Goal: Task Accomplishment & Management: Manage account settings

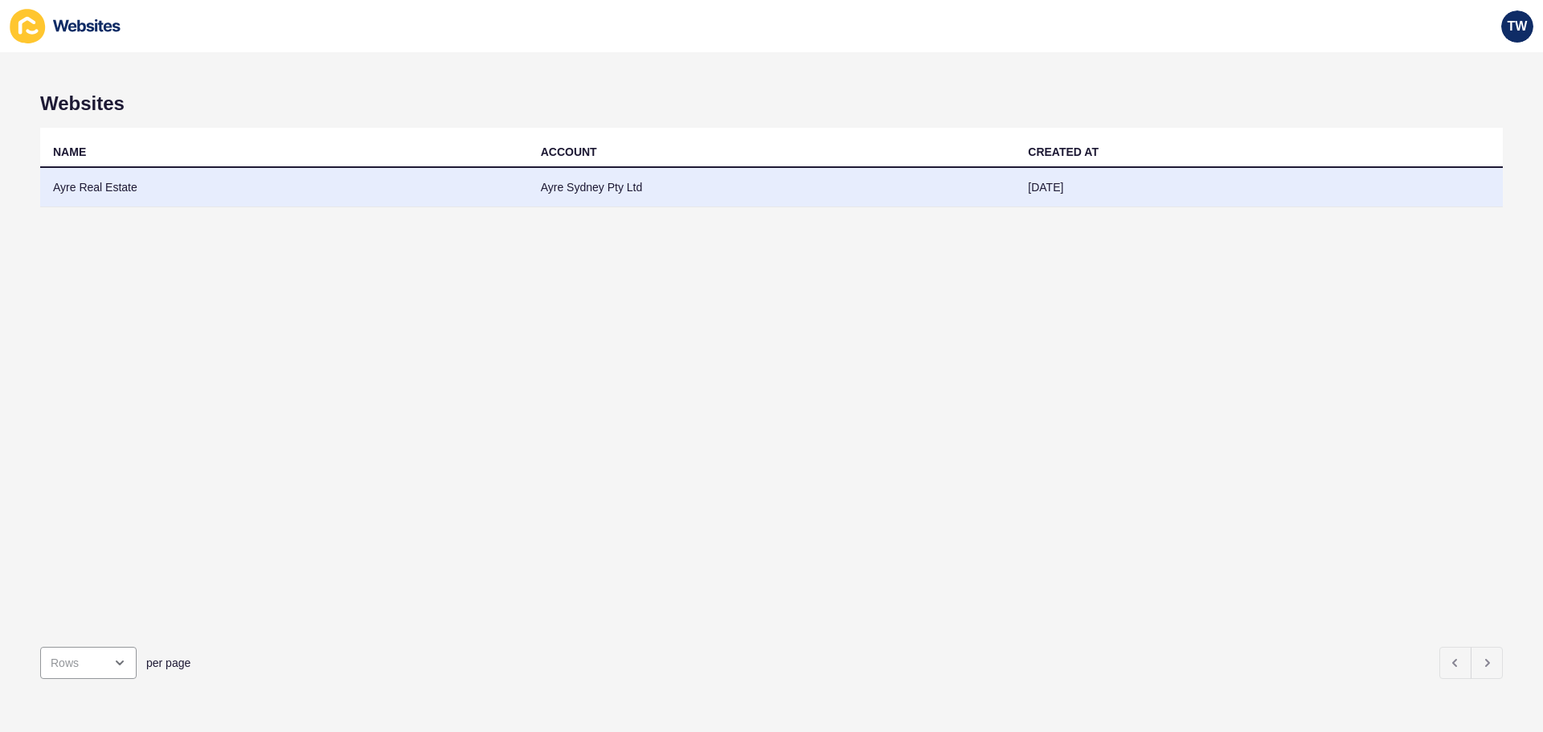
click at [136, 194] on td "Ayre Real Estate" at bounding box center [284, 187] width 488 height 39
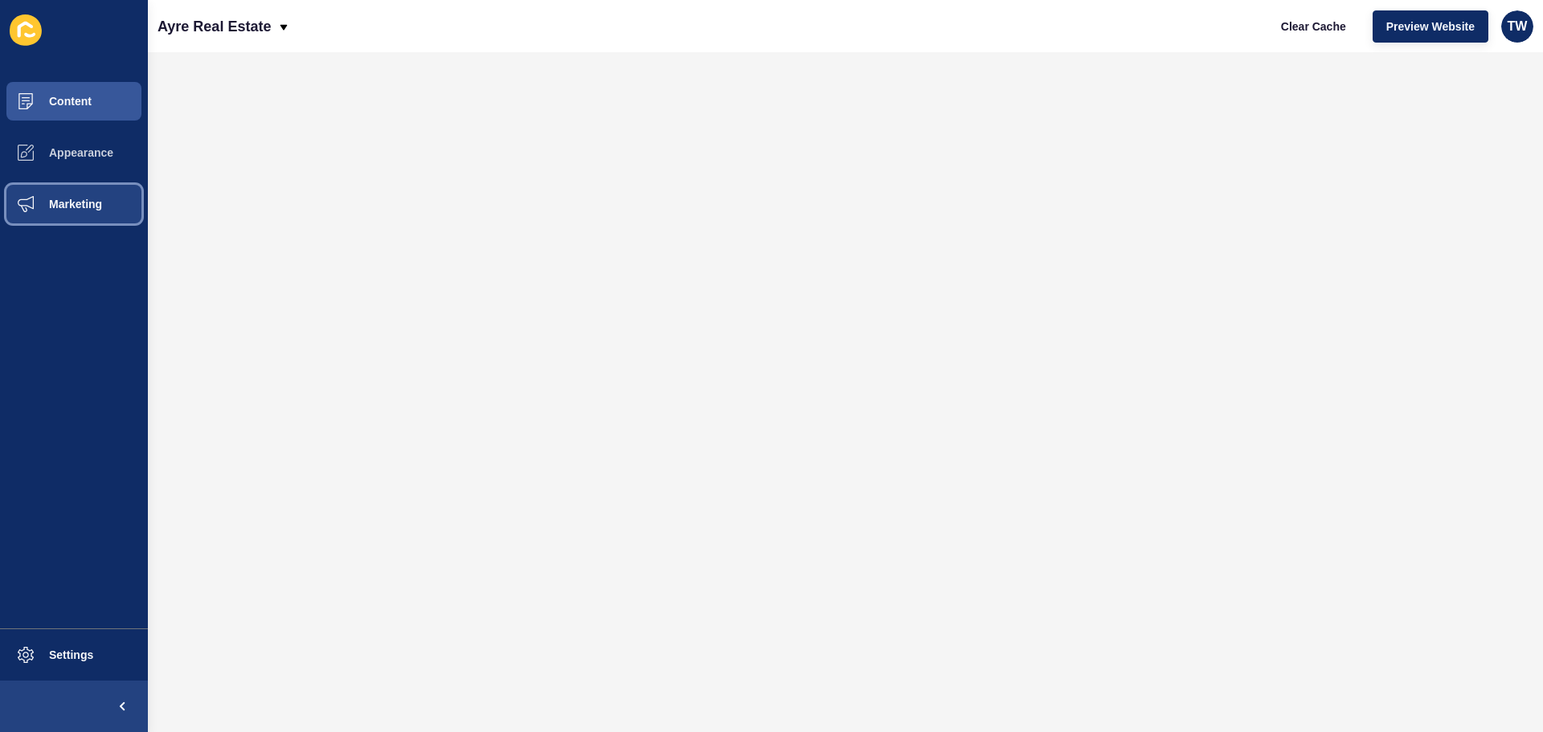
click at [102, 206] on span "Marketing" at bounding box center [50, 204] width 104 height 13
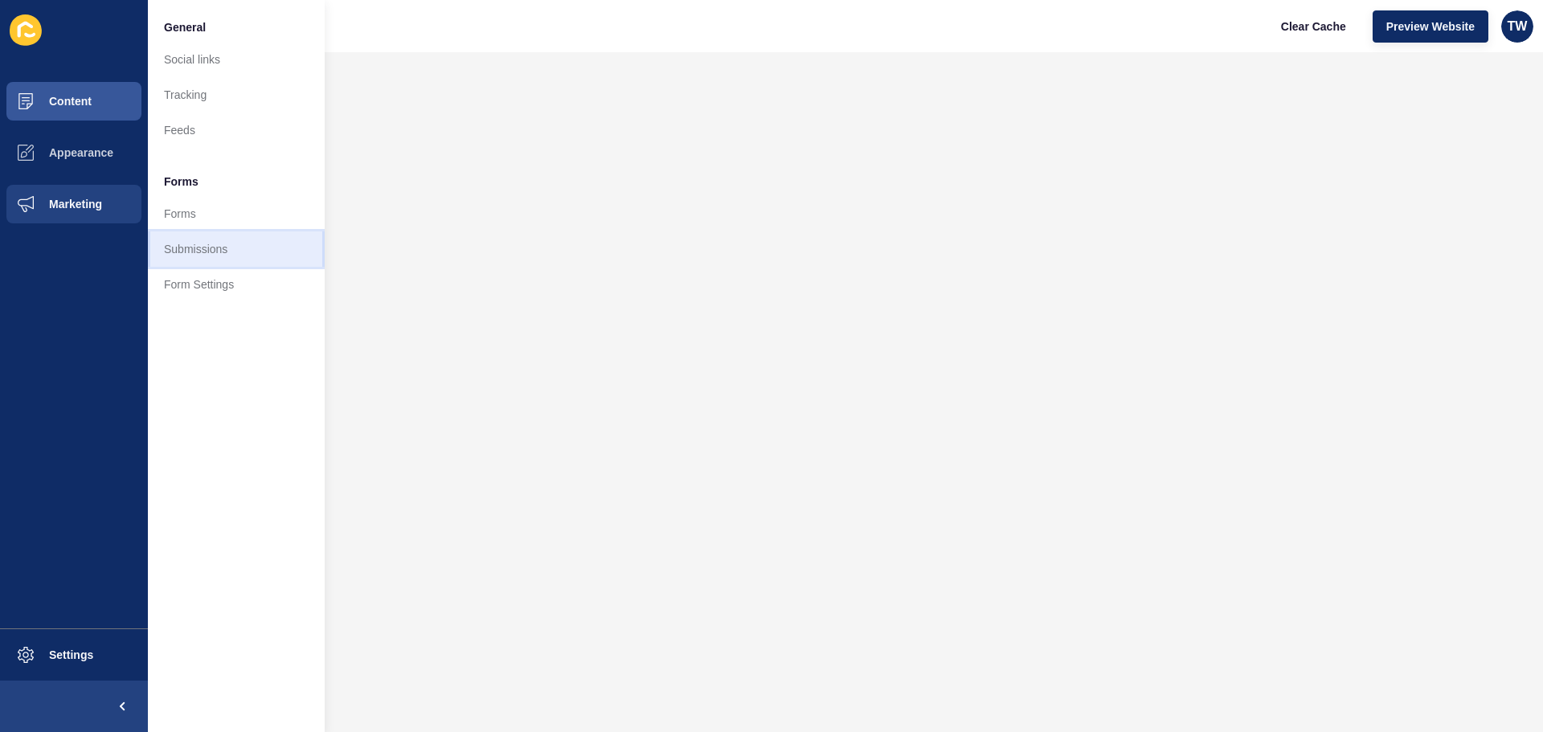
click at [221, 247] on link "Submissions" at bounding box center [236, 248] width 177 height 35
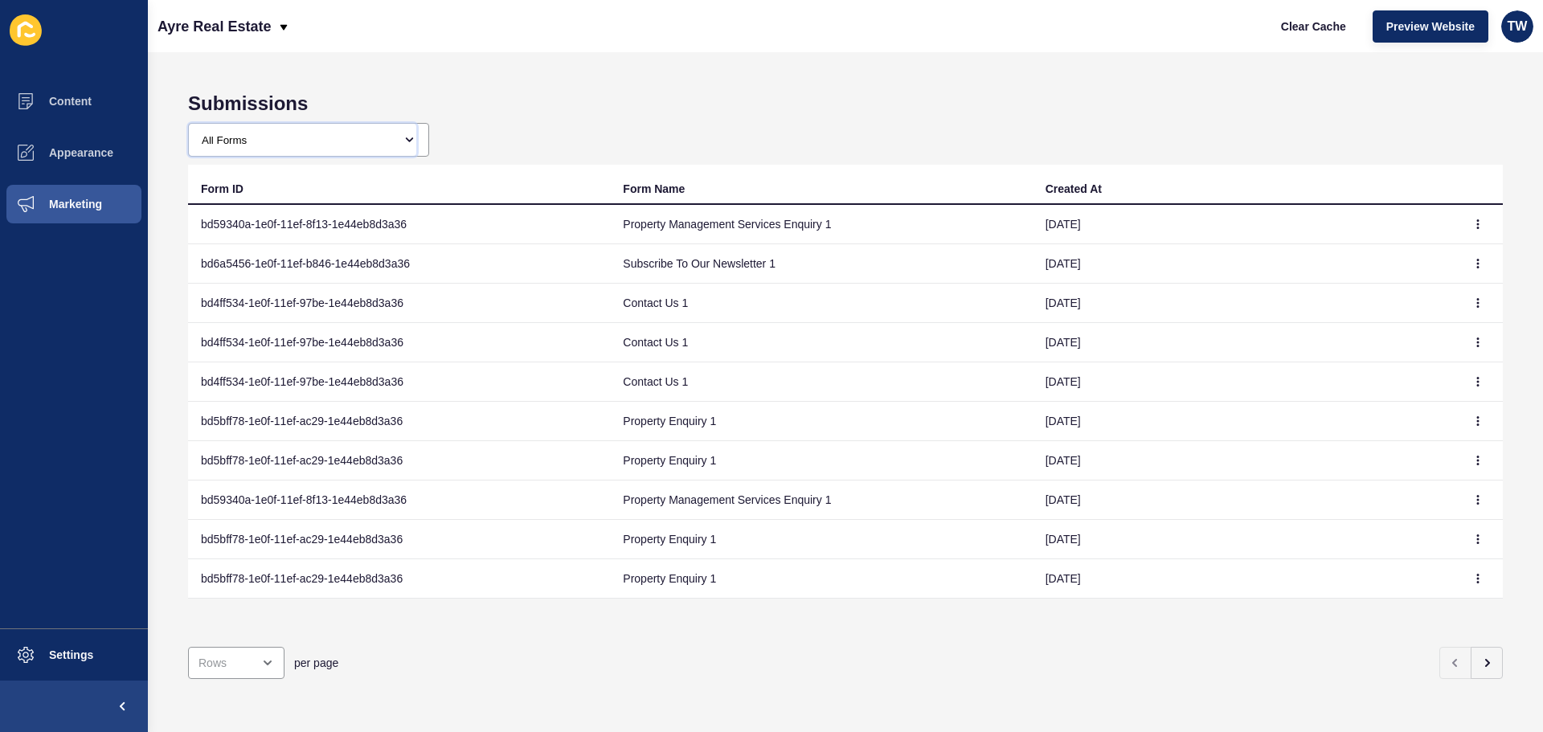
click at [309, 133] on select "All Forms Request an Appraisal - [GEOGRAPHIC_DATA] form Request an Appraisal - …" at bounding box center [302, 140] width 227 height 32
select select "bd6a5456-1e0f-11ef-b846-1e44eb8d3a36"
click at [189, 124] on select "All Forms Request an Appraisal - [GEOGRAPHIC_DATA] form Request an Appraisal - …" at bounding box center [302, 140] width 227 height 32
